Goal: Transaction & Acquisition: Purchase product/service

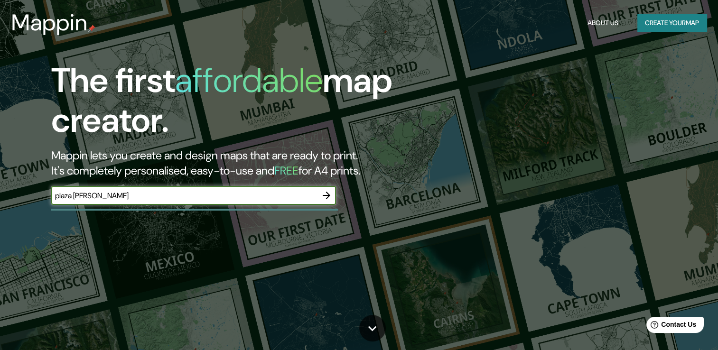
type input "plaza [PERSON_NAME]"
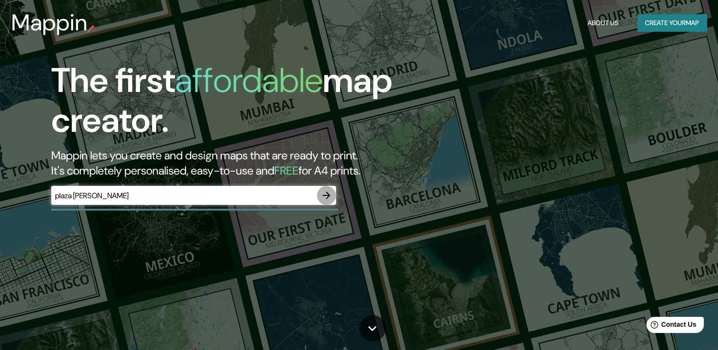
click at [328, 196] on icon "button" at bounding box center [327, 196] width 8 height 8
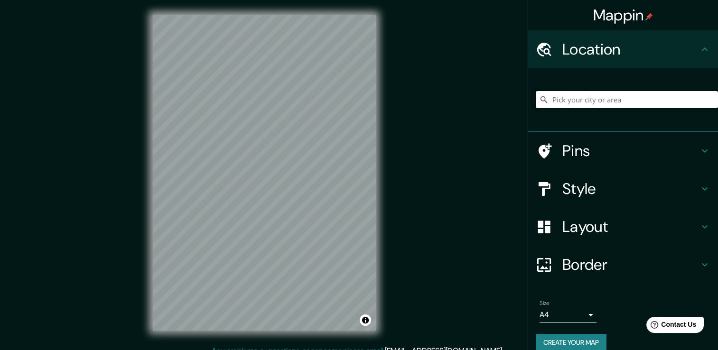
click at [569, 100] on input "Pick your city or area" at bounding box center [627, 99] width 182 height 17
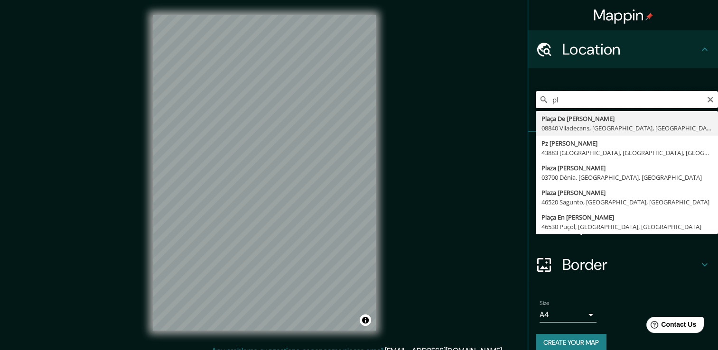
type input "p"
type input "e"
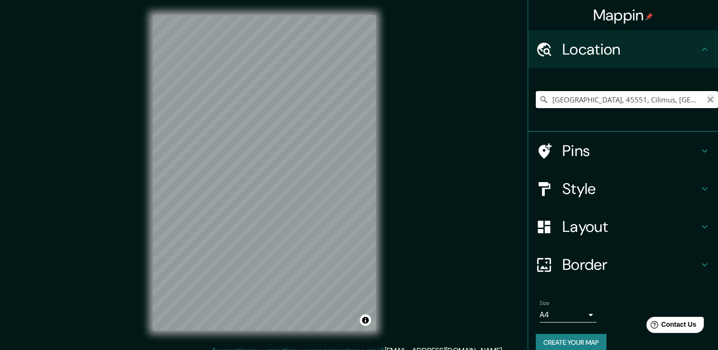
type input "[GEOGRAPHIC_DATA], 45551, Cilimus, [GEOGRAPHIC_DATA], [GEOGRAPHIC_DATA], [GEOGR…"
click at [707, 101] on icon "Clear" at bounding box center [711, 100] width 8 height 8
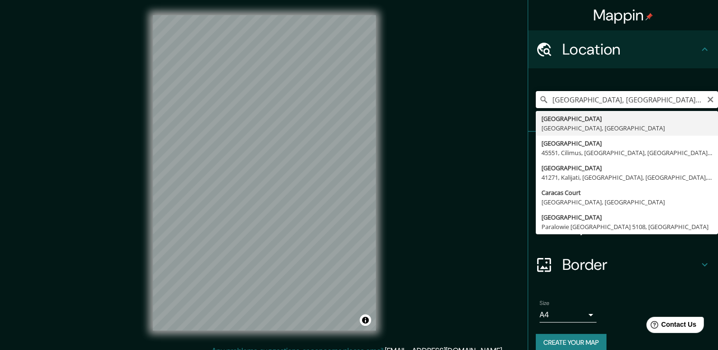
drag, startPoint x: 672, startPoint y: 100, endPoint x: 570, endPoint y: 134, distance: 107.5
type input "[GEOGRAPHIC_DATA], [GEOGRAPHIC_DATA], [GEOGRAPHIC_DATA]"
